Goal: Communication & Community: Share content

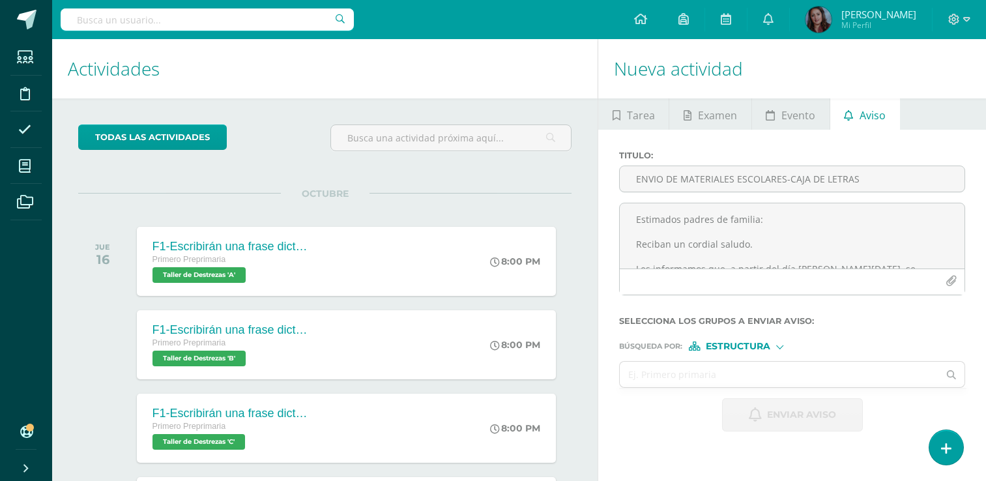
click at [963, 283] on form "Titulo : ENVIO DE MATERIALES ESCOLARES-CAJA DE LETRAS Estimados padres de famil…" at bounding box center [792, 291] width 346 height 281
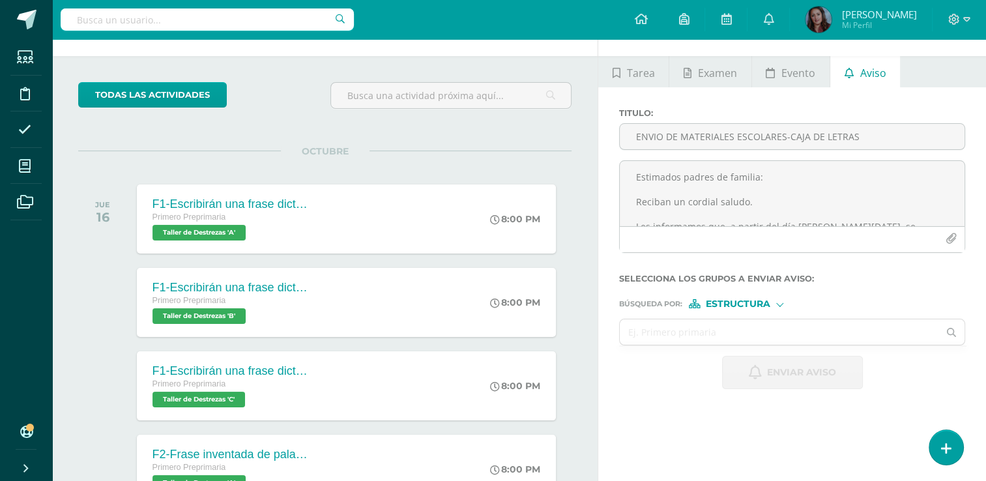
scroll to position [182, 0]
click at [744, 332] on input "text" at bounding box center [779, 331] width 319 height 25
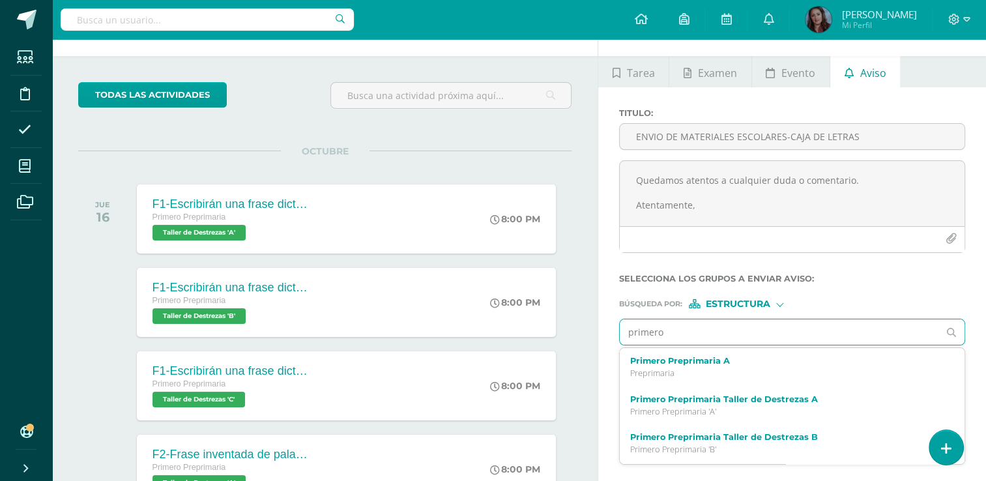
type input "primero"
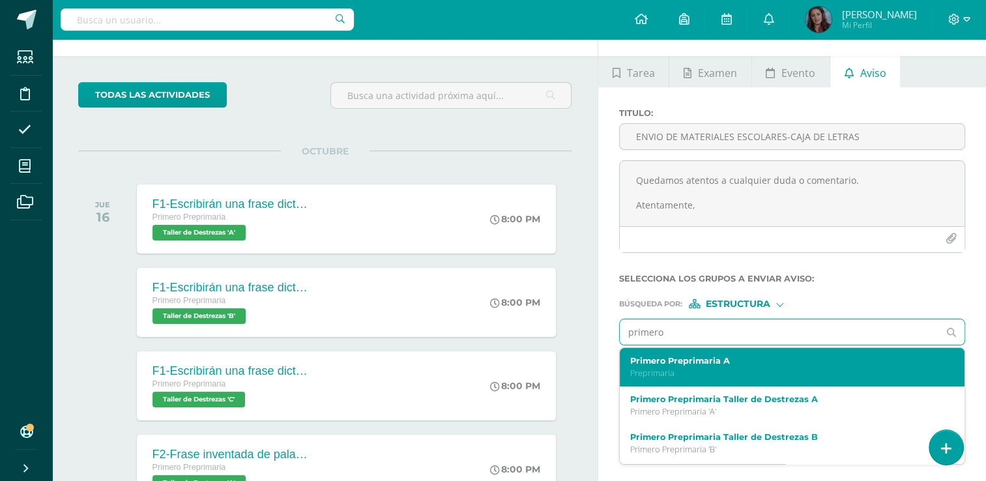
click at [721, 366] on div "Primero Preprimaria A Preprimaria" at bounding box center [785, 367] width 310 height 23
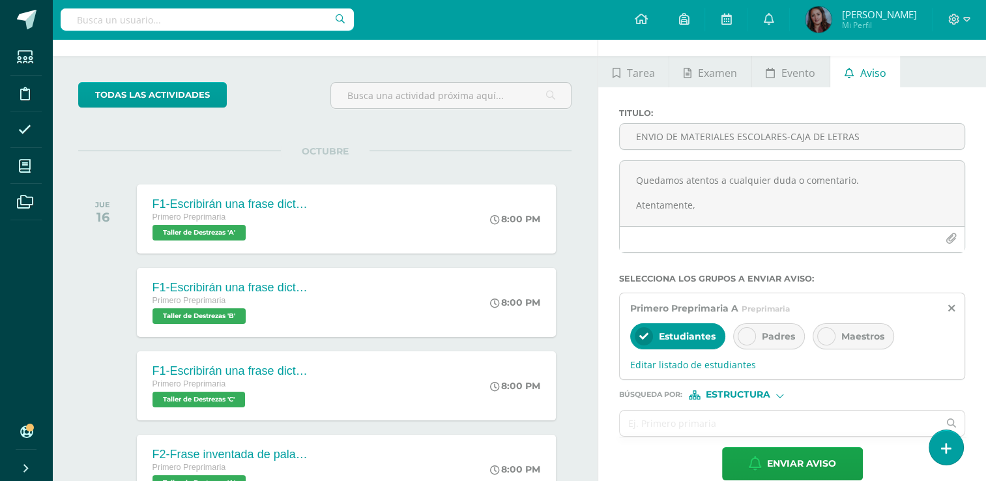
click at [748, 334] on icon at bounding box center [746, 336] width 9 height 9
click at [639, 332] on icon at bounding box center [643, 336] width 9 height 9
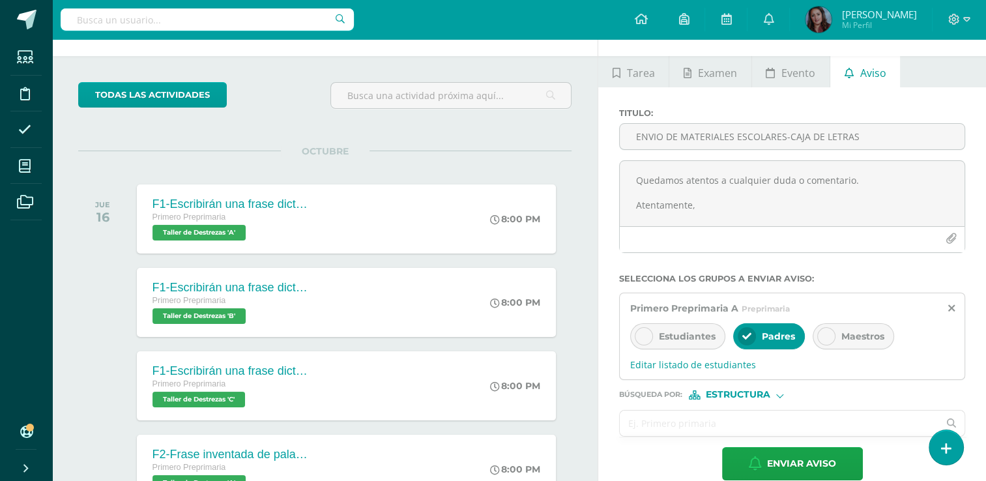
click at [667, 426] on input "text" at bounding box center [779, 423] width 319 height 25
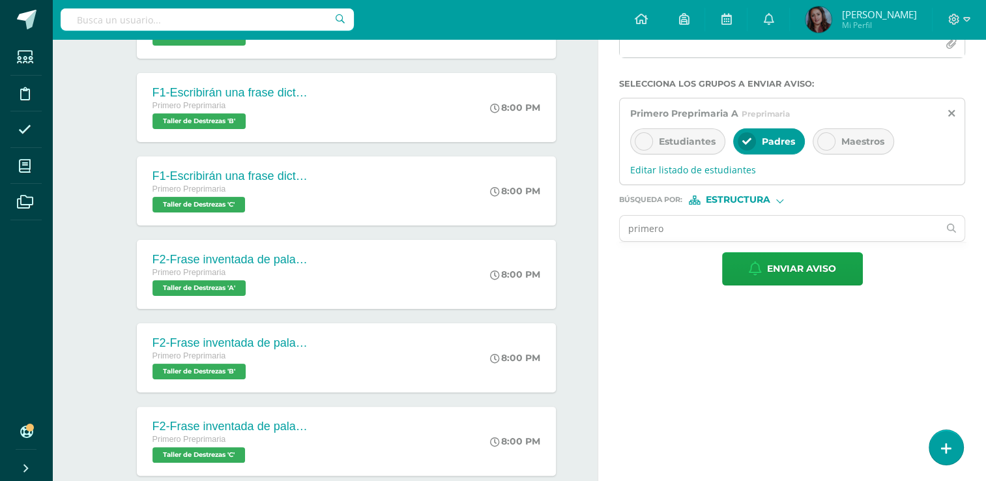
scroll to position [276, 0]
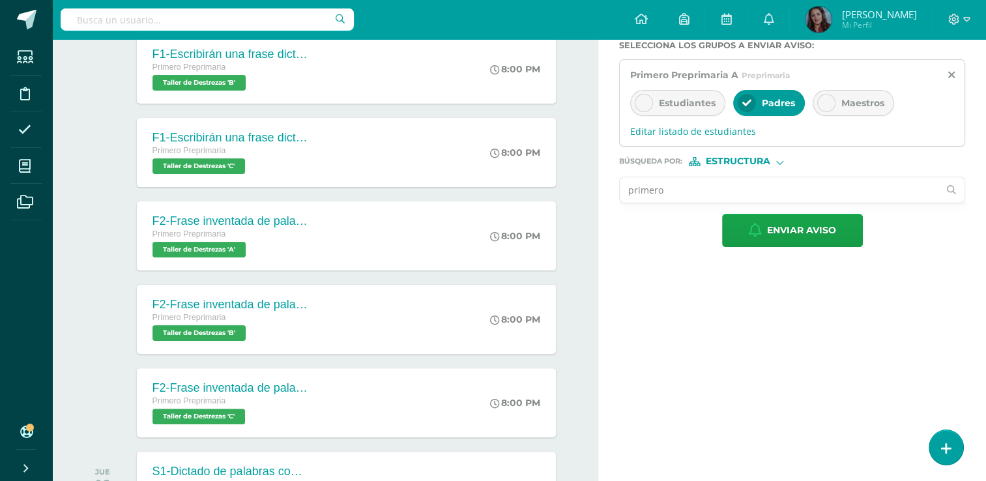
click at [848, 187] on input "primero" at bounding box center [779, 189] width 319 height 25
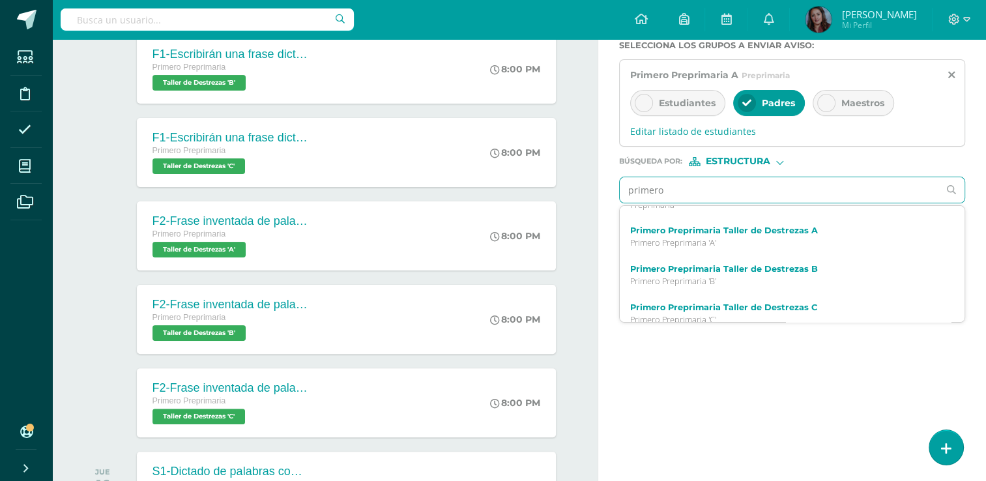
scroll to position [0, 0]
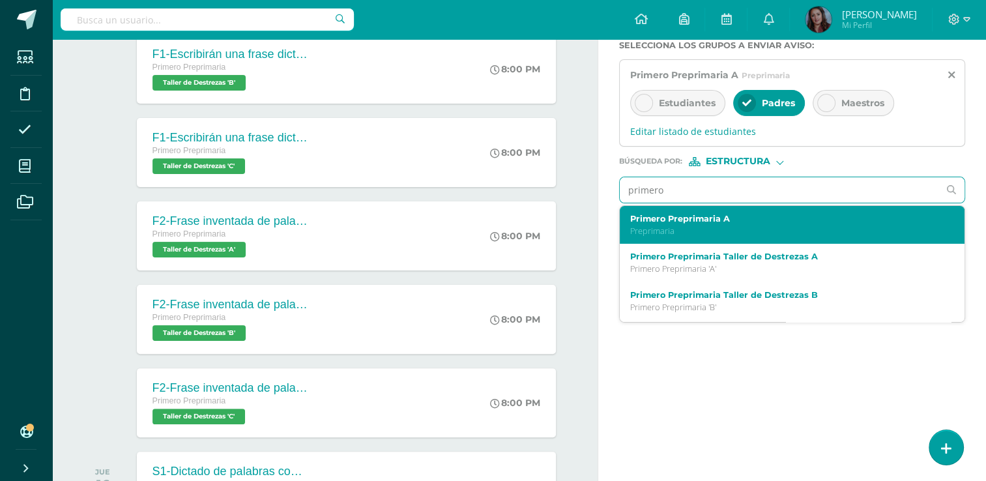
type input "primero b"
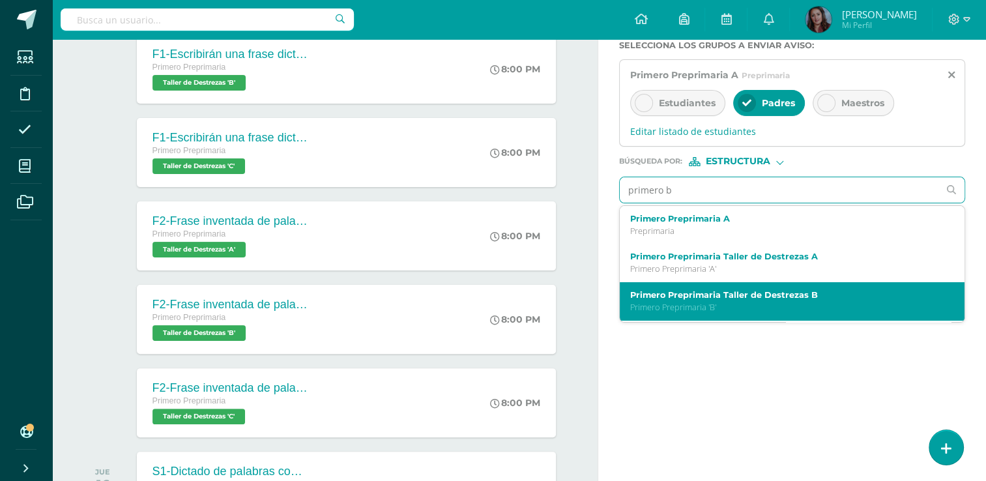
click at [766, 299] on div "Primero Preprimaria Taller de Destrezas B Primero Preprimaria 'B'" at bounding box center [785, 301] width 310 height 23
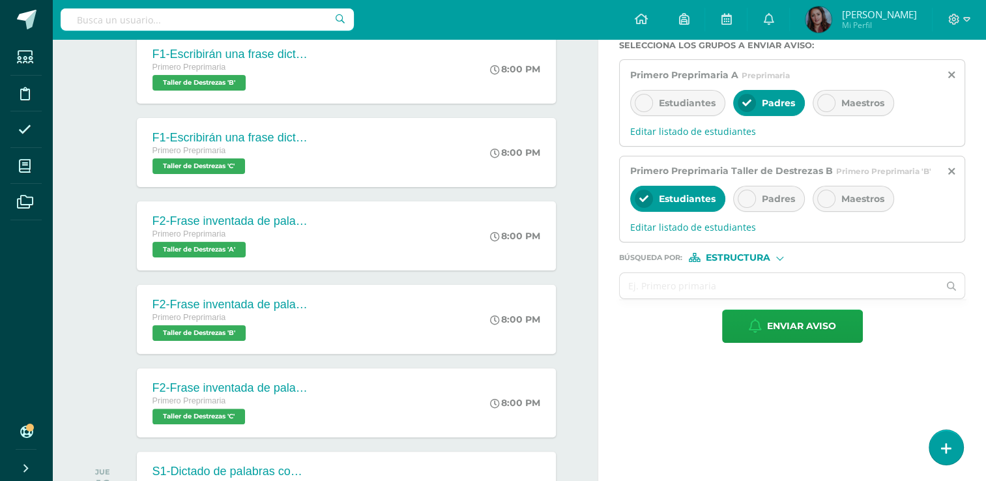
click at [751, 194] on div at bounding box center [747, 199] width 18 height 18
click at [644, 194] on icon at bounding box center [643, 198] width 9 height 9
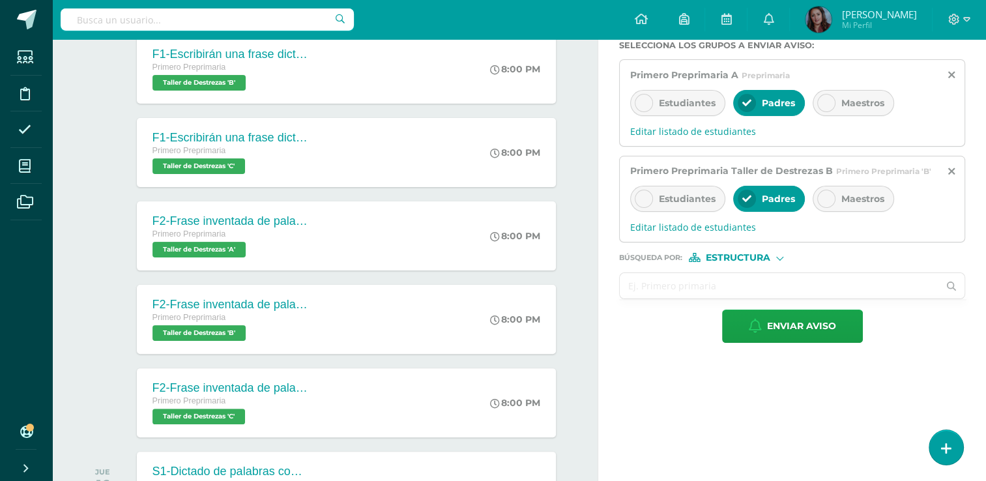
click at [767, 285] on input "text" at bounding box center [779, 285] width 319 height 25
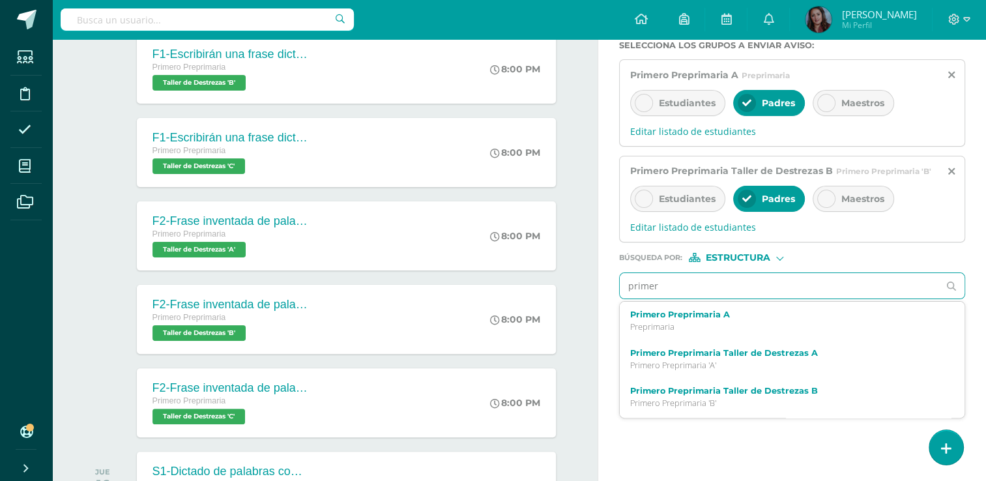
type input "primero"
drag, startPoint x: 957, startPoint y: 344, endPoint x: 928, endPoint y: 370, distance: 38.8
click at [928, 370] on div "Primero Preprimaria Taller de Destrezas A Primero Preprimaria 'A'" at bounding box center [792, 359] width 345 height 38
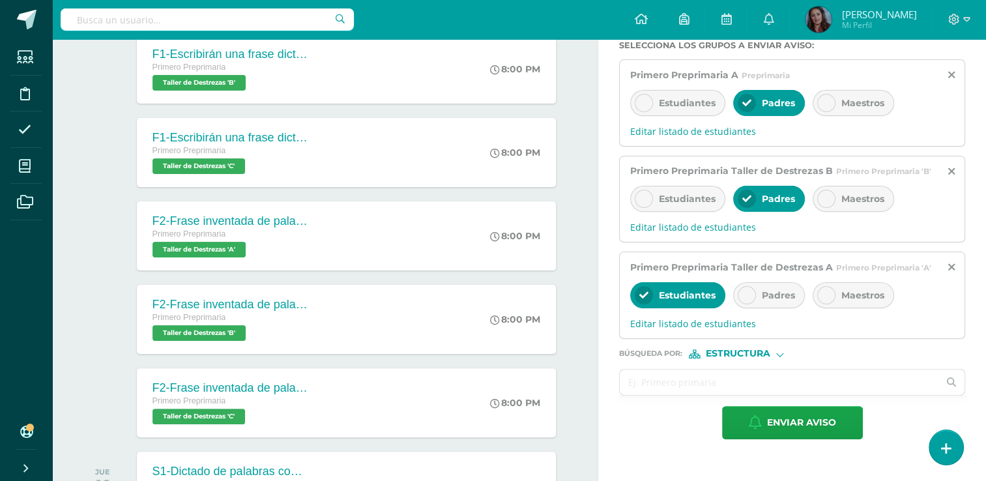
click at [955, 264] on div "Primero Preprimaria Taller de Destrezas A Primero Preprimaria 'A' Estudiantes P…" at bounding box center [792, 295] width 346 height 87
click at [954, 266] on icon at bounding box center [951, 267] width 7 height 11
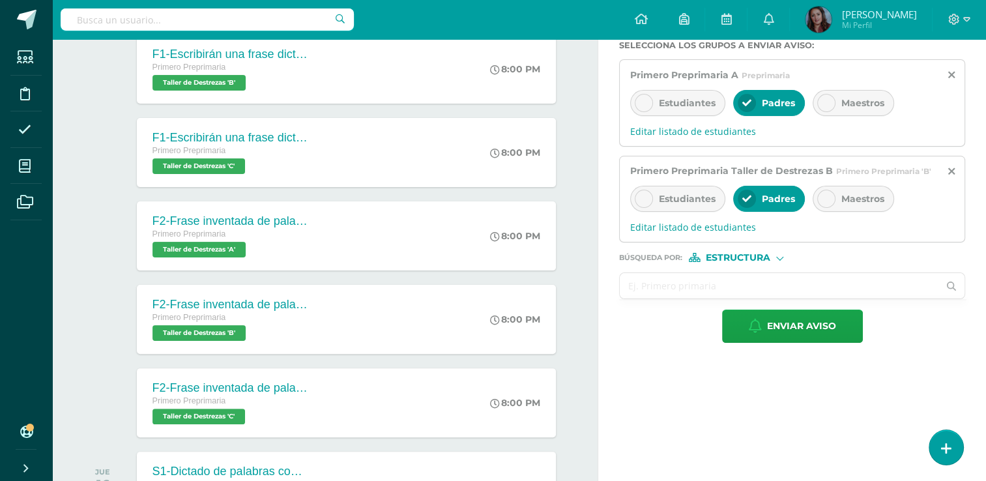
click at [817, 283] on input "text" at bounding box center [779, 285] width 319 height 25
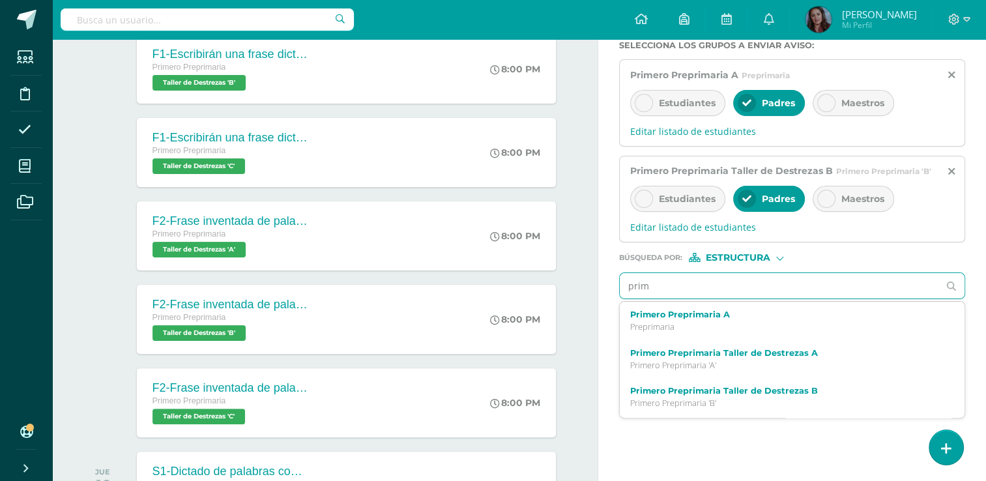
type input "prime"
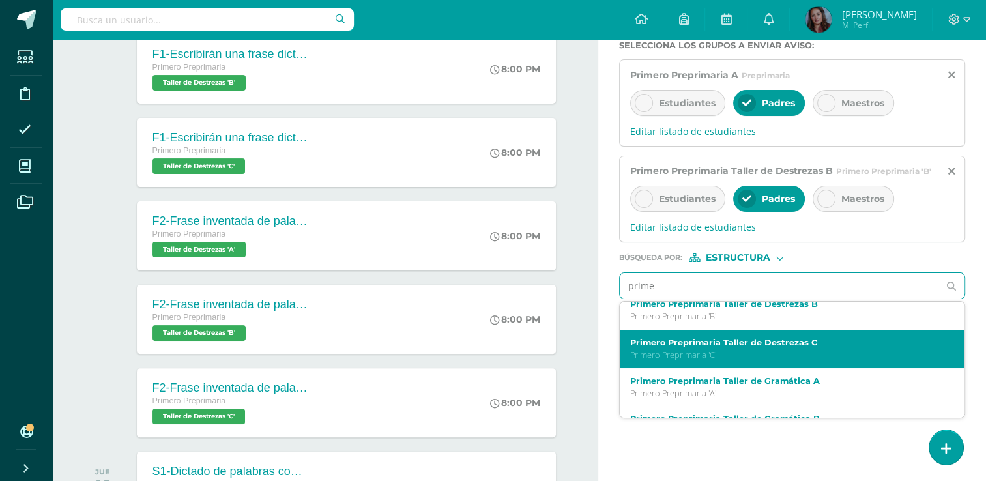
scroll to position [85, 0]
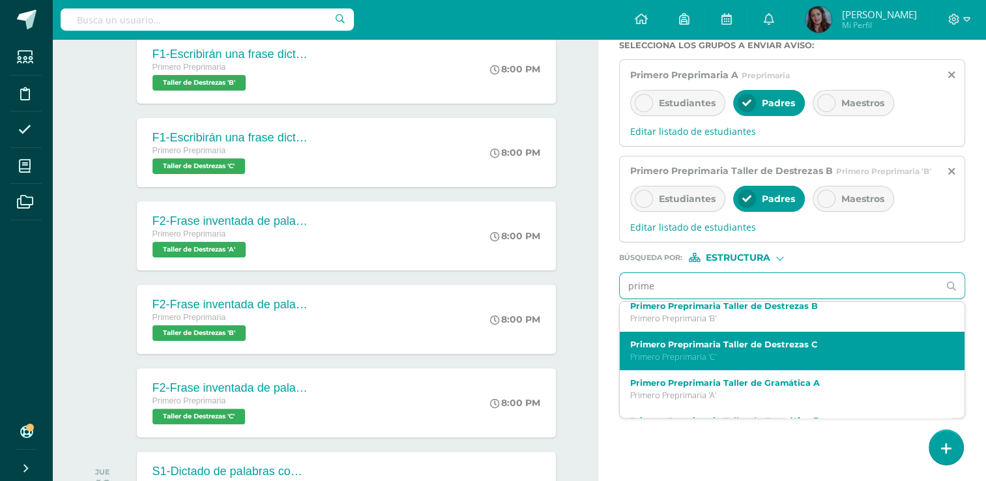
click at [830, 347] on label "Primero Preprimaria Taller de Destrezas C" at bounding box center [785, 345] width 310 height 10
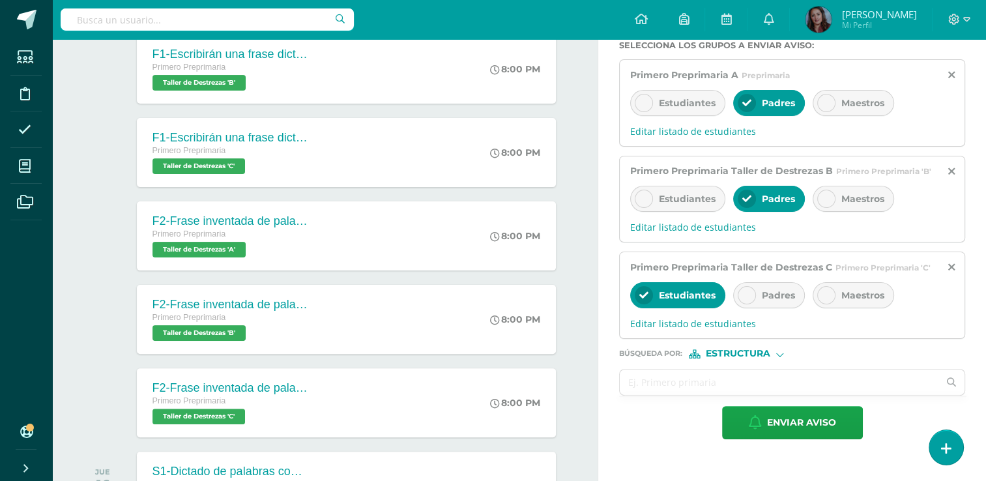
scroll to position [0, 0]
click at [753, 297] on div at bounding box center [747, 295] width 18 height 18
click at [647, 293] on icon at bounding box center [643, 295] width 9 height 9
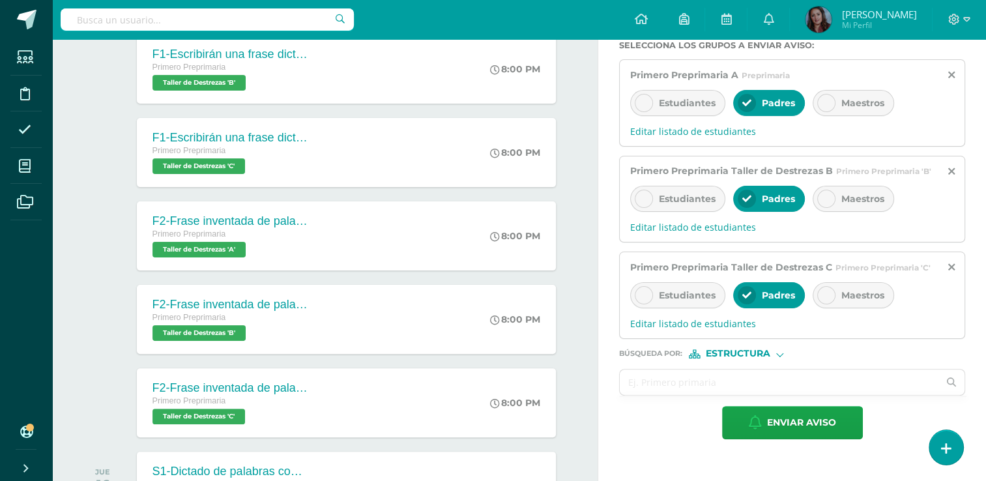
click at [828, 104] on icon at bounding box center [826, 102] width 9 height 9
drag, startPoint x: 827, startPoint y: 197, endPoint x: 907, endPoint y: 129, distance: 105.4
drag, startPoint x: 907, startPoint y: 129, endPoint x: 664, endPoint y: 406, distance: 368.5
click at [664, 406] on div "Enviar aviso" at bounding box center [792, 422] width 346 height 33
click at [825, 194] on icon at bounding box center [826, 198] width 9 height 9
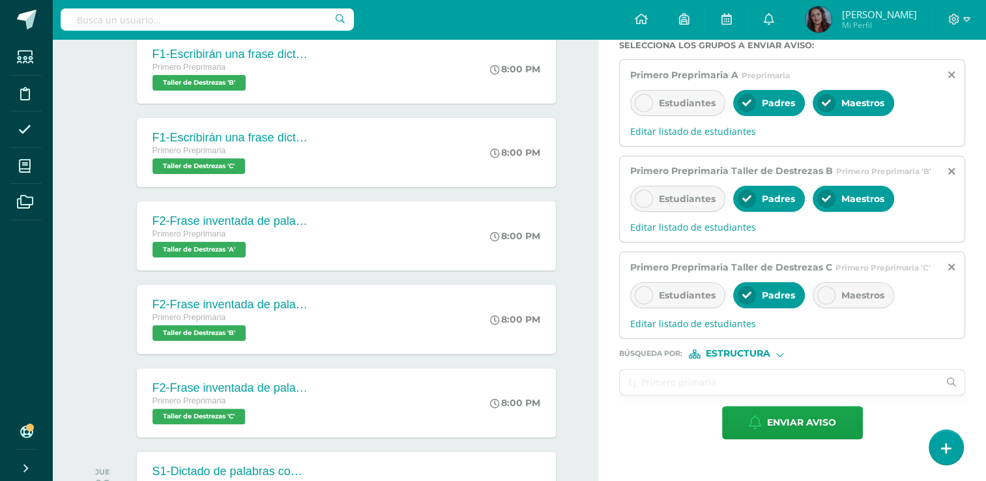
click at [825, 194] on icon at bounding box center [826, 198] width 9 height 9
click at [824, 291] on icon at bounding box center [826, 295] width 9 height 9
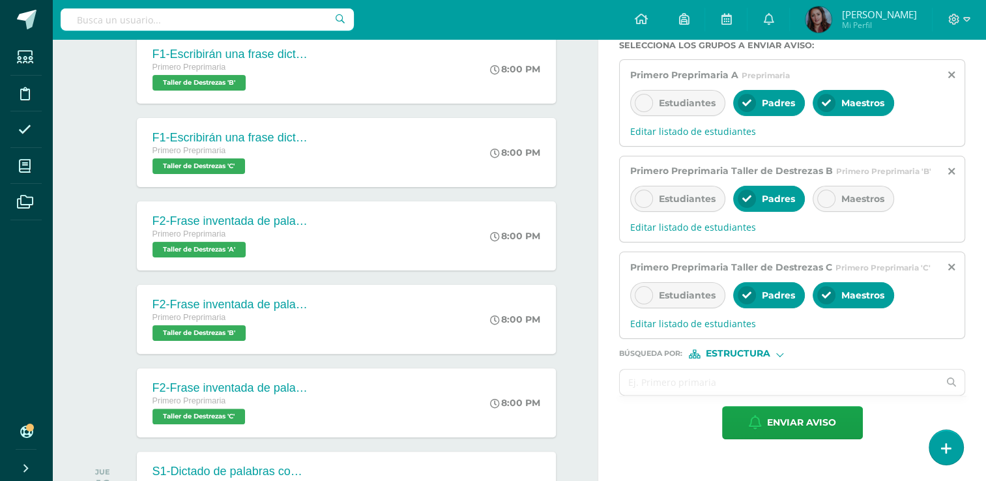
click at [824, 199] on icon at bounding box center [826, 198] width 9 height 9
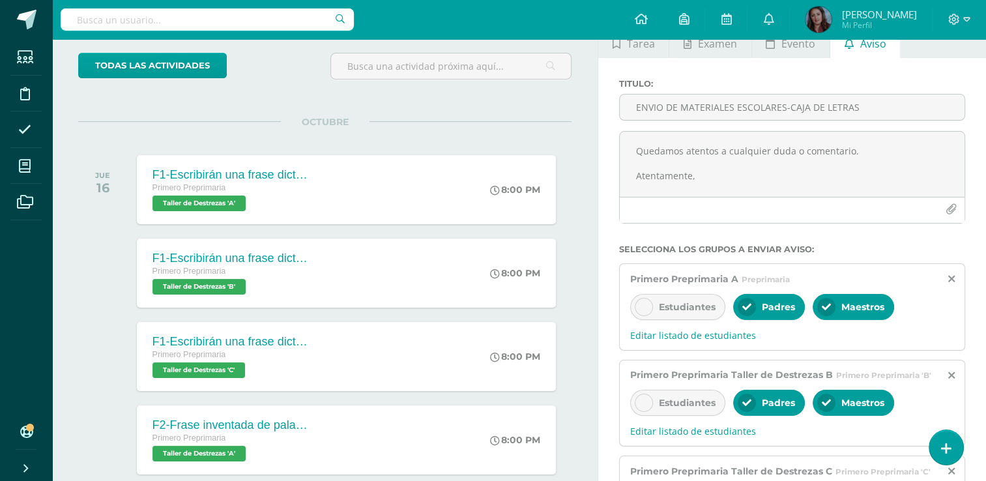
scroll to position [77, 0]
